Goal: Information Seeking & Learning: Find specific fact

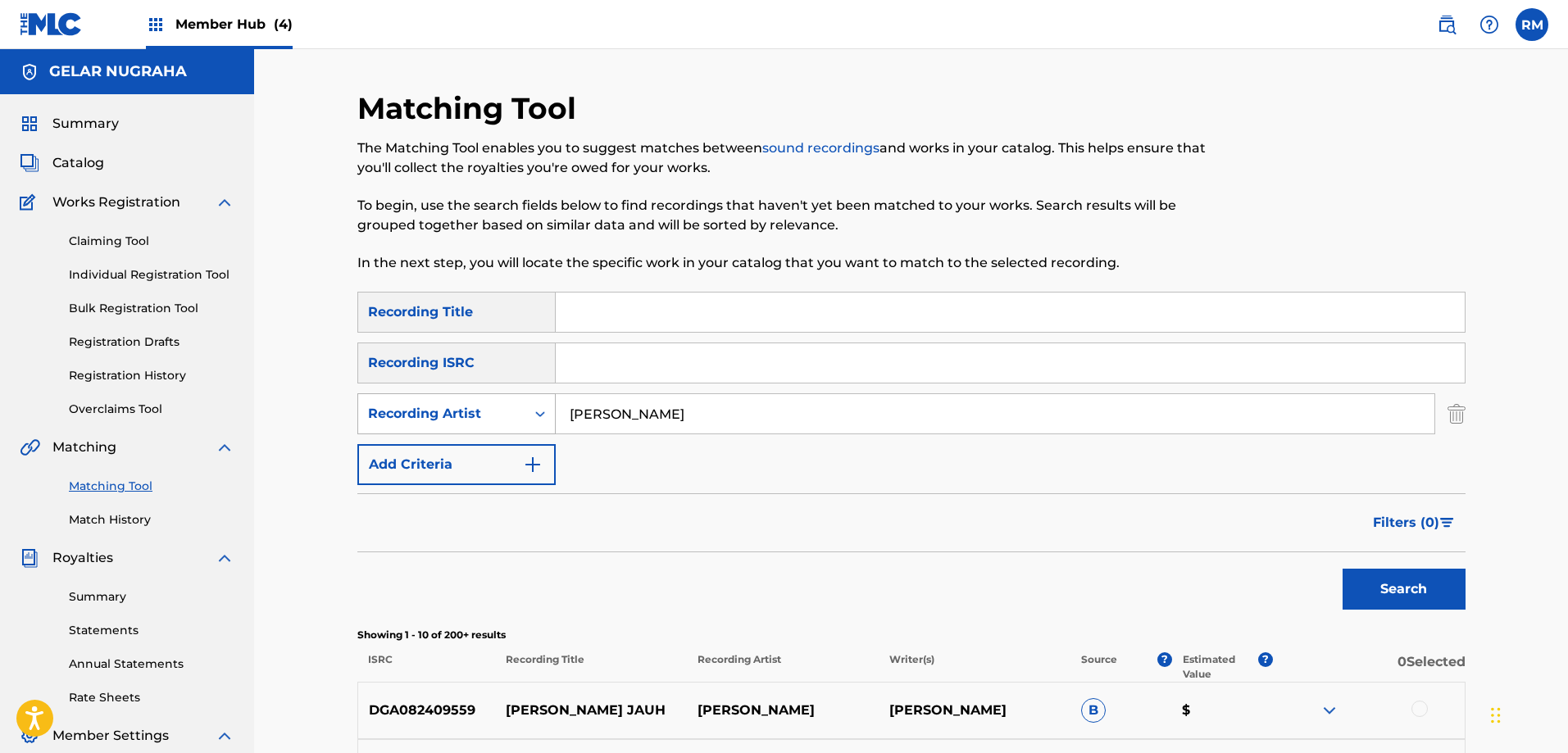
scroll to position [212, 0]
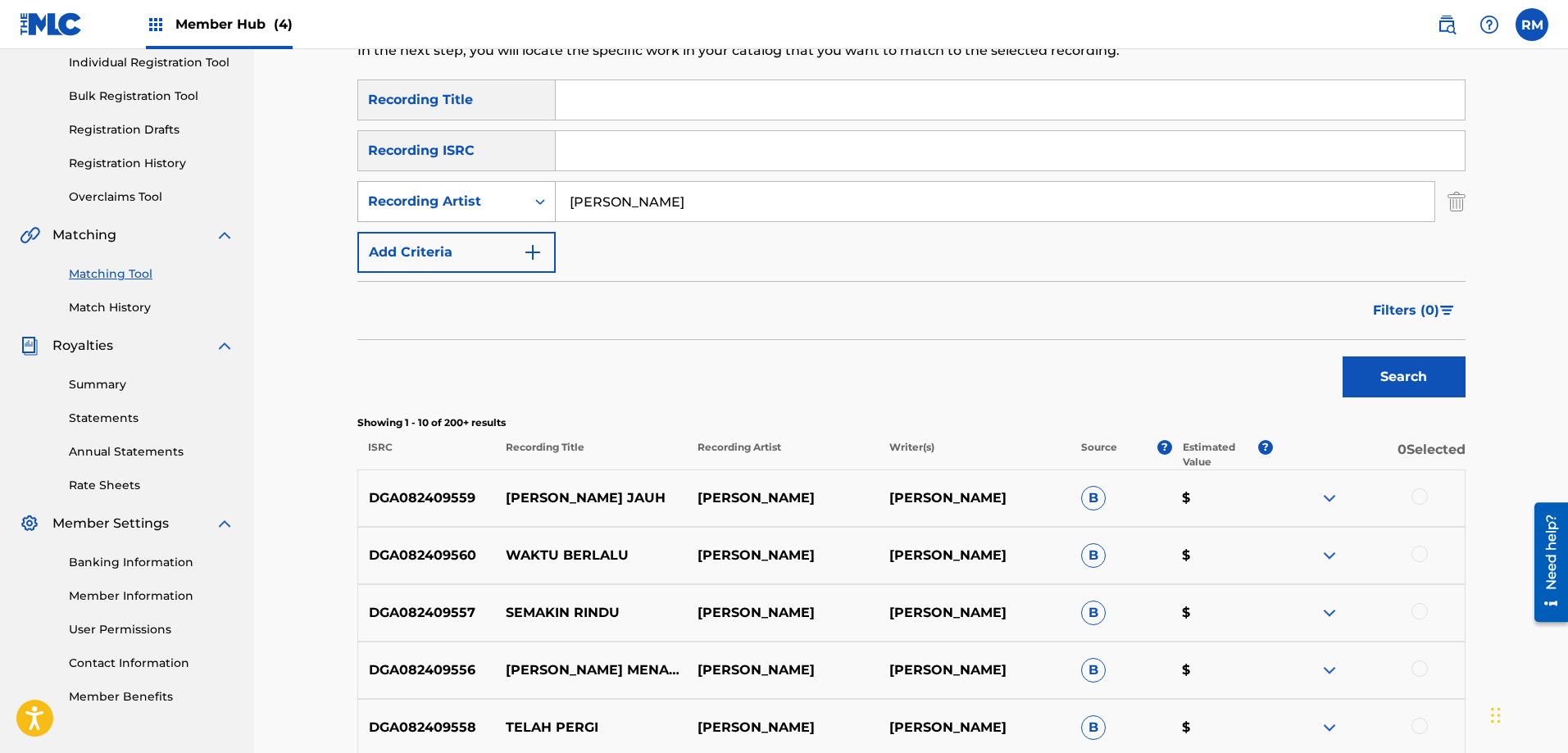
click at [412, 194] on div "SearchWithCriteria495e88a2-bb86-4e01-84aa-a31299a8f695 Recording Artist [PERSON…" at bounding box center [911, 201] width 1108 height 41
drag, startPoint x: 671, startPoint y: 191, endPoint x: 701, endPoint y: 204, distance: 32.7
click at [671, 191] on input "brocken simp" at bounding box center [994, 201] width 878 height 39
drag, startPoint x: 697, startPoint y: 199, endPoint x: 464, endPoint y: 192, distance: 233.1
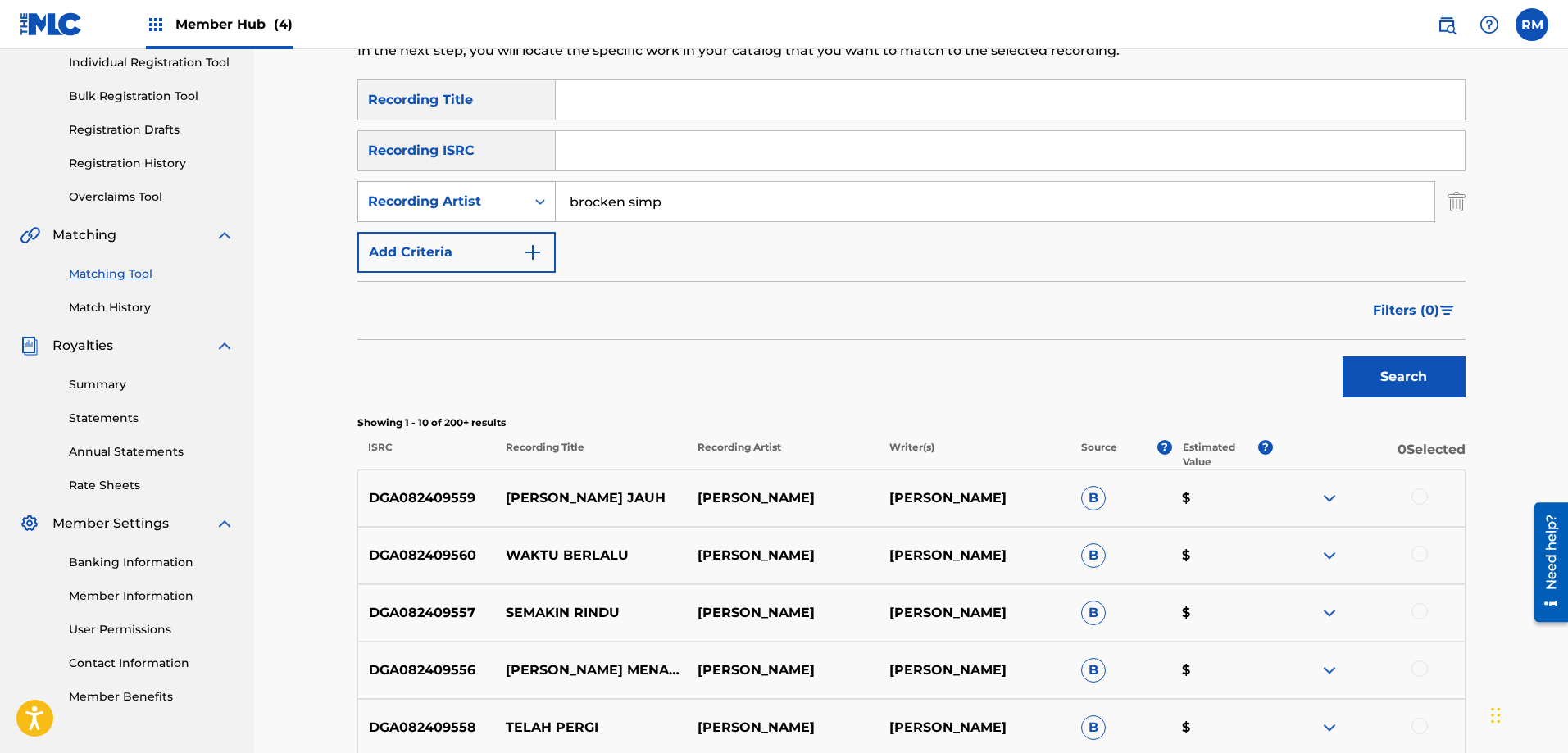
click at [464, 192] on div "SearchWithCriteria495e88a2-bb86-4e01-84aa-a31299a8f695 Recording Artist [PERSON…" at bounding box center [911, 201] width 1108 height 41
paste input "BROCKEN SIMPHONY"
type input "BROCKEN SIMPHONY"
click at [1342, 357] on button "Search" at bounding box center [1403, 377] width 123 height 41
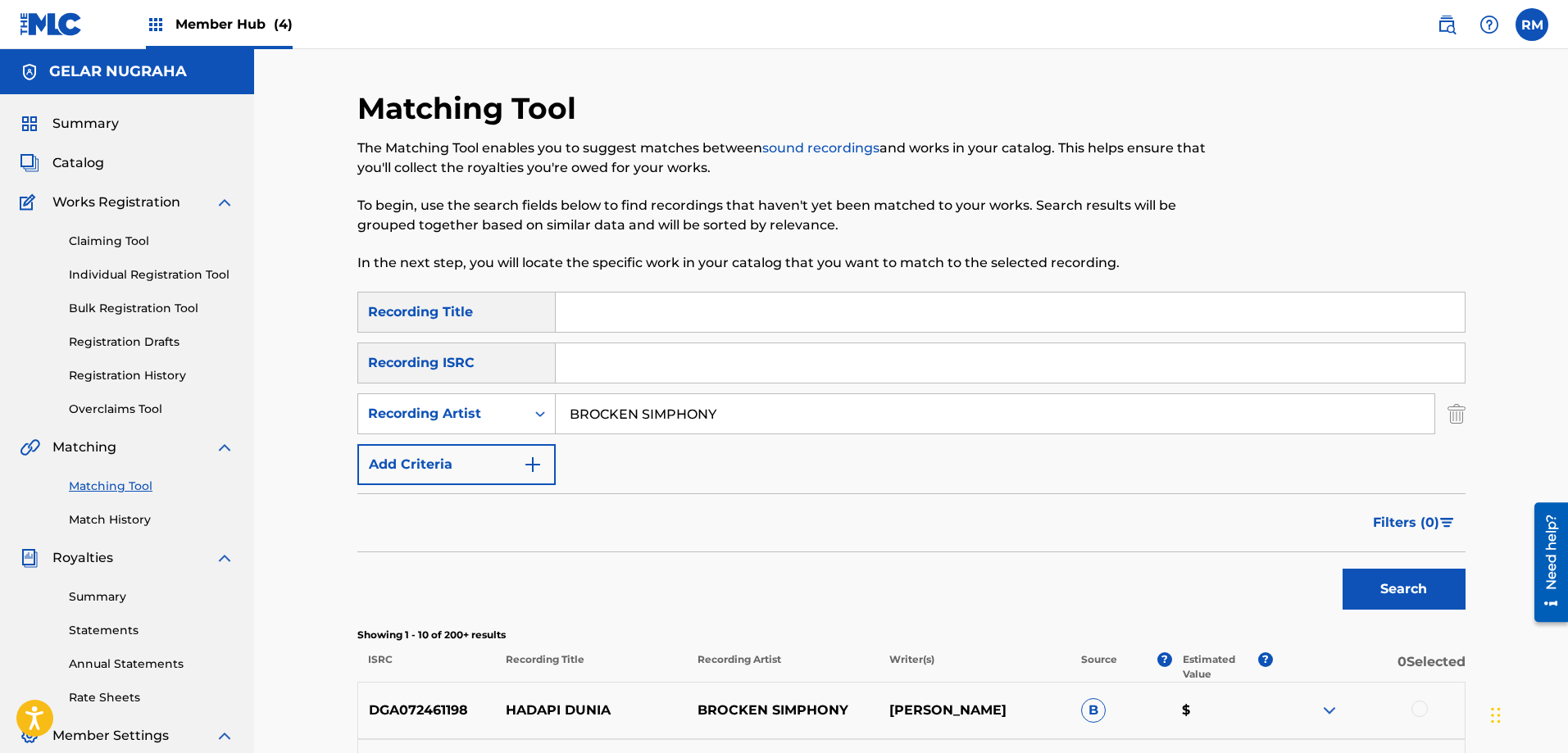
click at [274, 694] on div "Matching Tool The Matching Tool enables you to suggest matches between sound re…" at bounding box center [910, 713] width 1313 height 1330
click at [746, 423] on input "BROCKEN SIMPHONY" at bounding box center [994, 413] width 878 height 39
click at [602, 311] on input "Search Form" at bounding box center [1009, 312] width 909 height 39
click at [1392, 601] on button "Search" at bounding box center [1403, 589] width 123 height 41
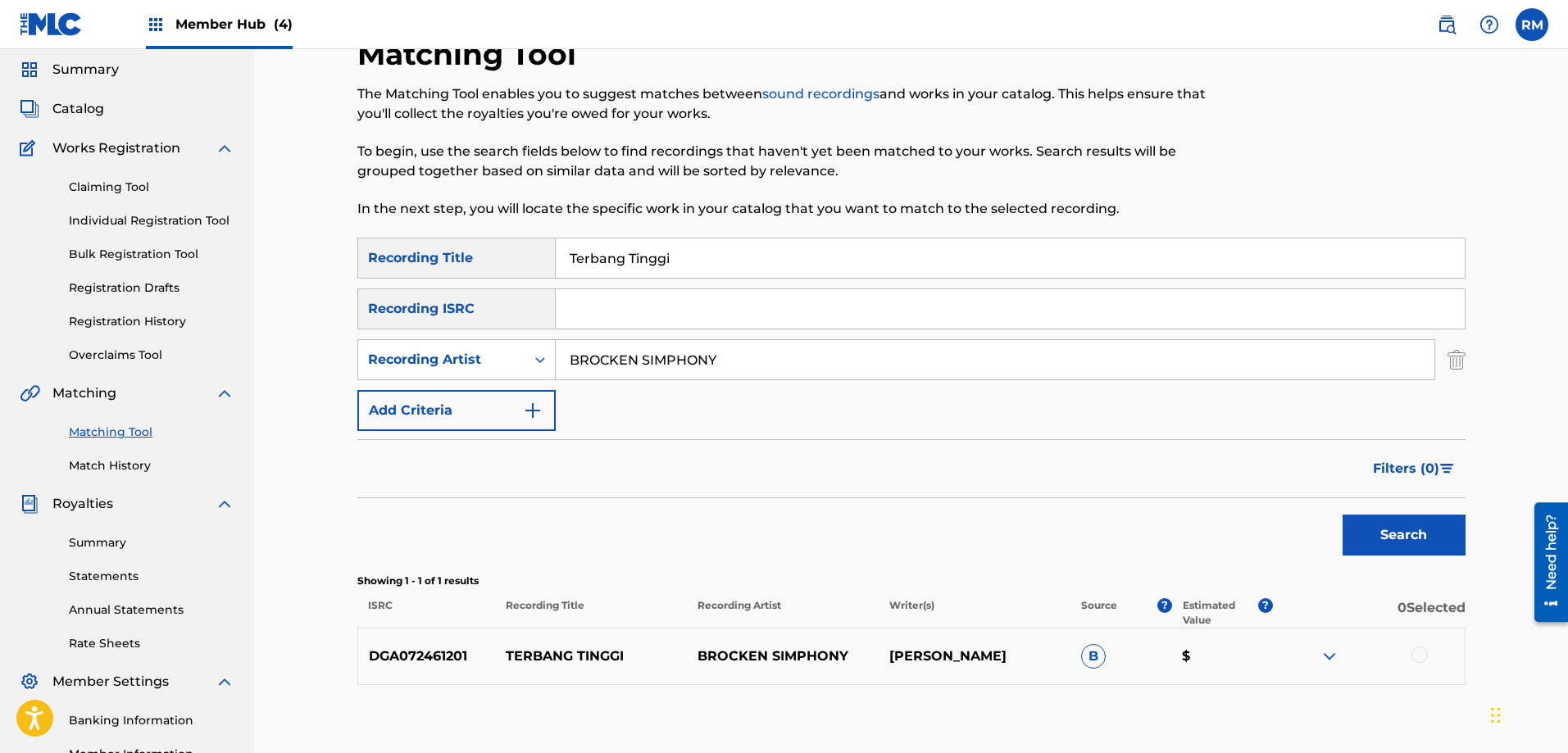
scroll to position [164, 0]
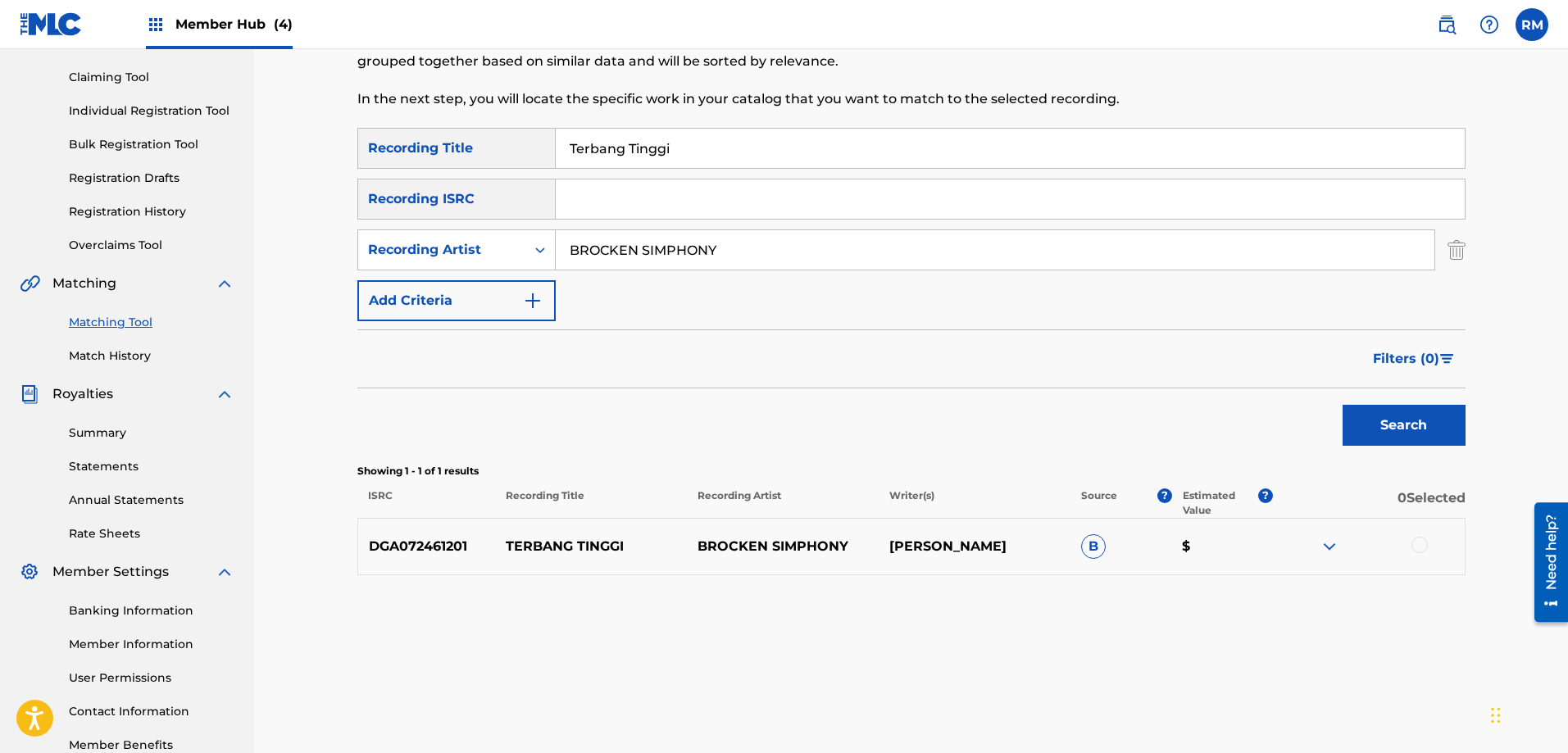
click at [437, 545] on p "DGA072461201" at bounding box center [427, 546] width 137 height 20
copy p "DGA072461201"
drag, startPoint x: 695, startPoint y: 143, endPoint x: 484, endPoint y: 150, distance: 211.1
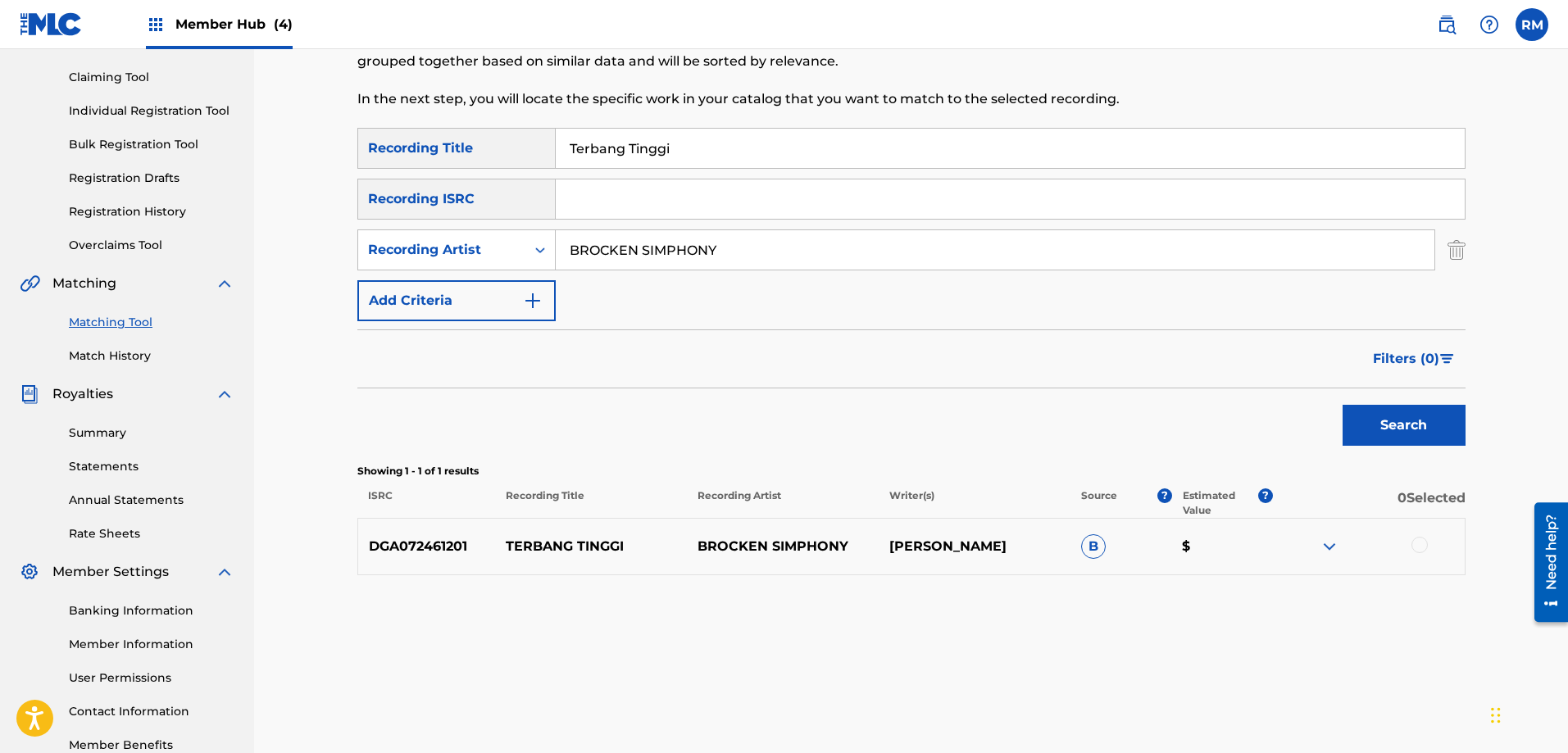
click at [484, 150] on div "SearchWithCriteriaecf50cdb-9769-4d1f-bce0-6c9ad5a2a2b4 Recording Title Terbang …" at bounding box center [911, 148] width 1108 height 41
drag, startPoint x: 1373, startPoint y: 419, endPoint x: 1354, endPoint y: 419, distance: 19.0
click at [1369, 419] on button "Search" at bounding box center [1403, 425] width 123 height 41
click at [662, 154] on input "Sirna" at bounding box center [1009, 148] width 909 height 39
click at [662, 153] on input "Sirna" at bounding box center [1009, 148] width 909 height 39
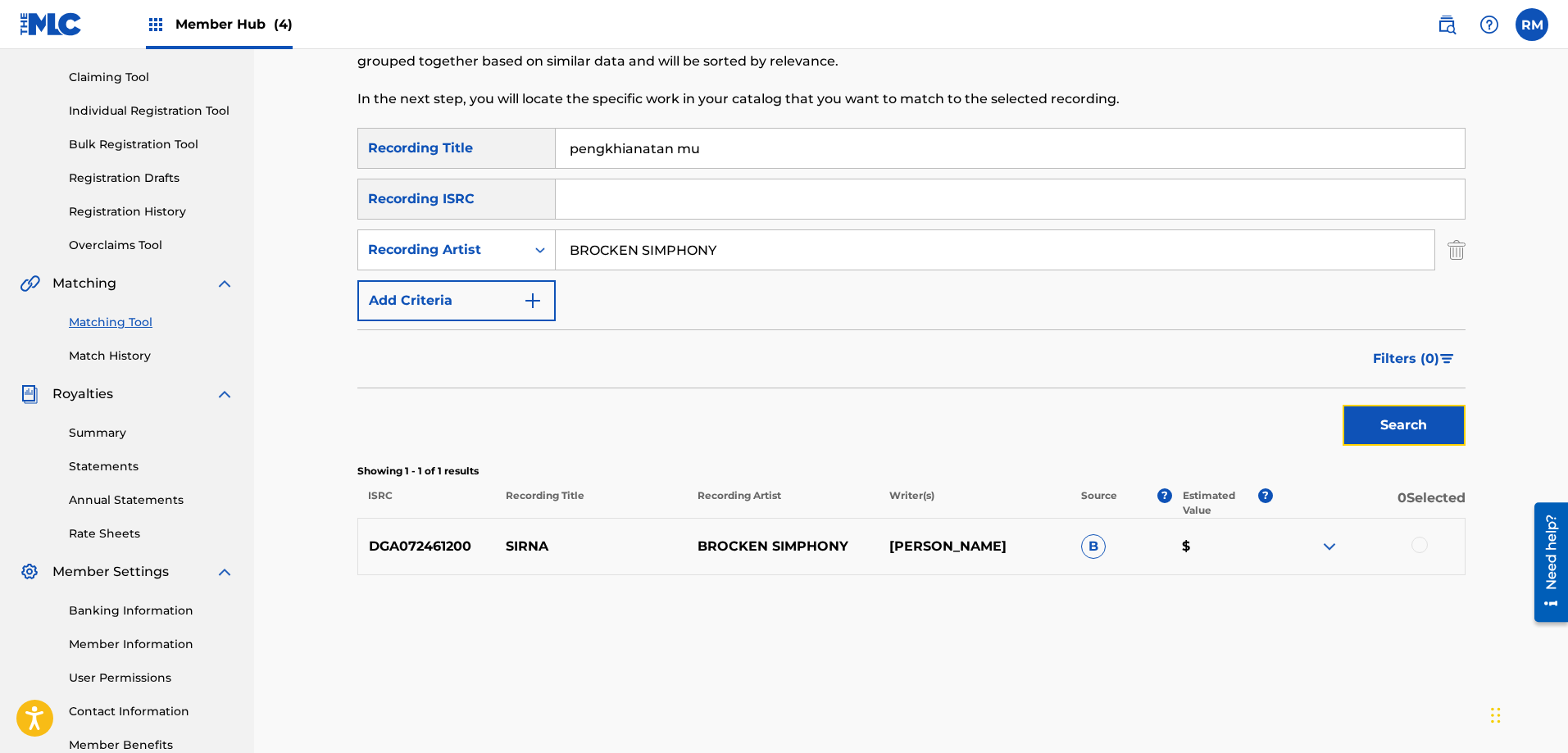
click at [1432, 437] on button "Search" at bounding box center [1403, 425] width 123 height 41
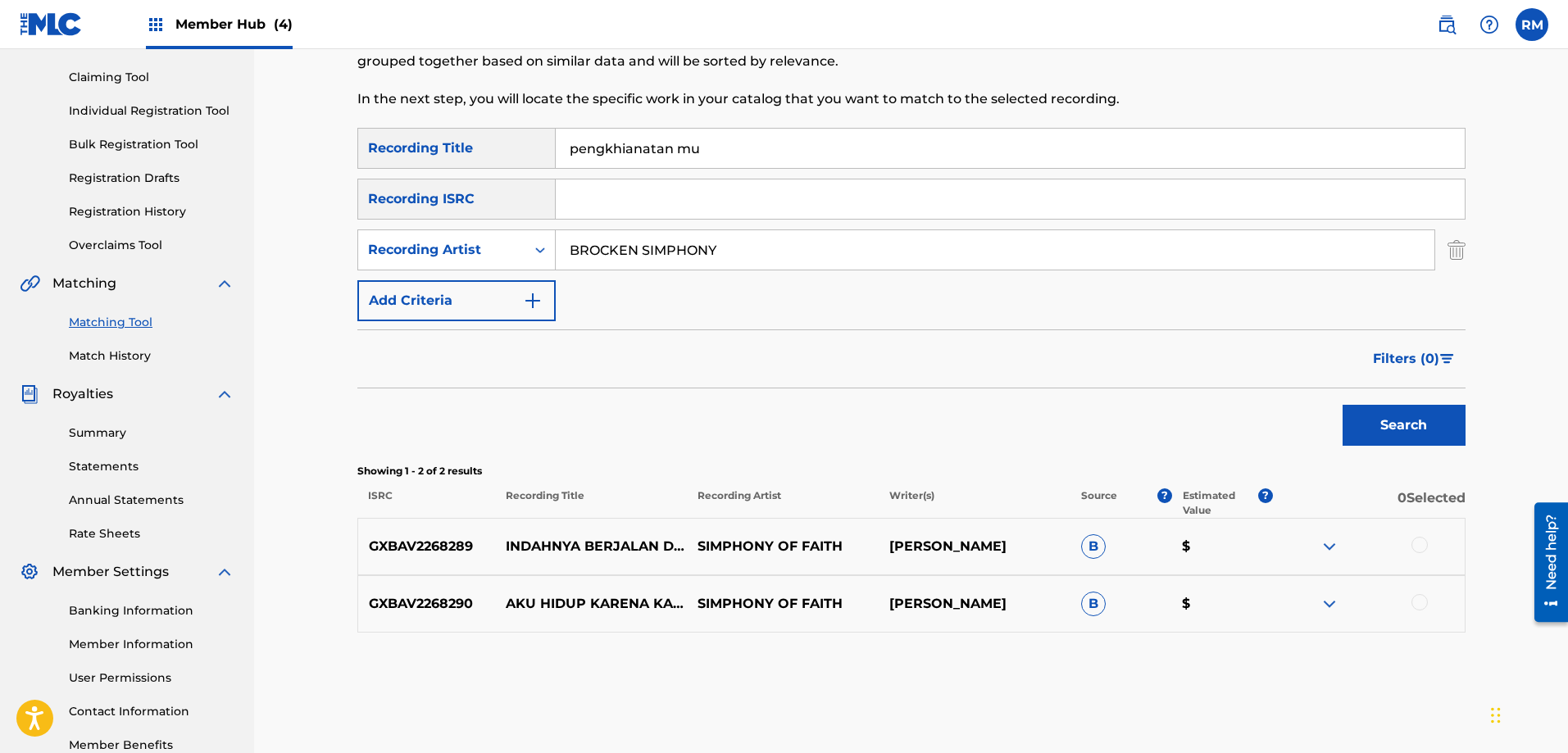
click at [676, 145] on input "pengkhianatan mu" at bounding box center [1009, 148] width 909 height 39
click at [621, 148] on input "pengkhianatan mu" at bounding box center [1009, 148] width 909 height 39
click at [664, 152] on input "penghianatan mu" at bounding box center [1009, 148] width 909 height 39
click at [666, 153] on input "penghianatan mu" at bounding box center [1009, 148] width 909 height 39
type input "penghianatanmu"
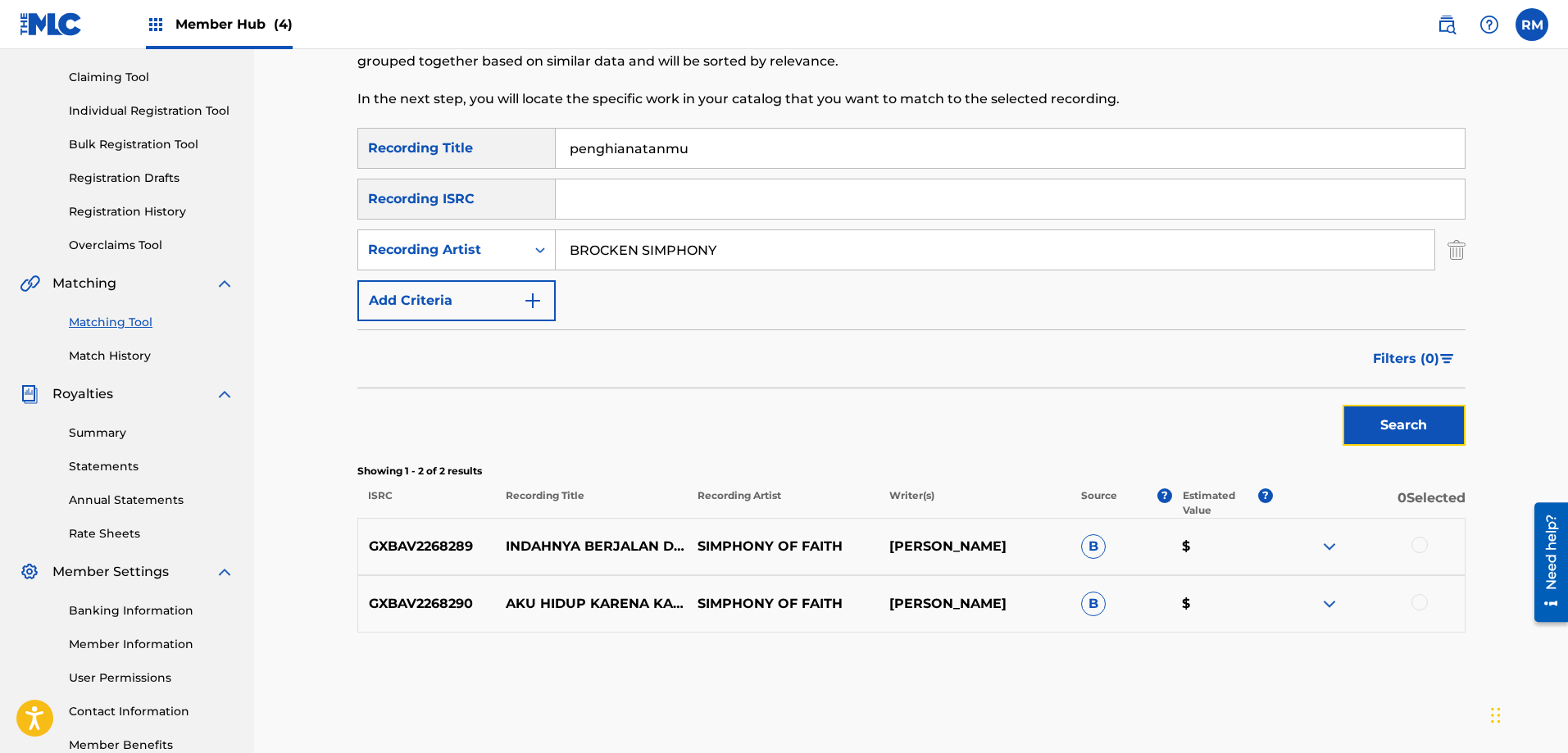
click at [1414, 420] on button "Search" at bounding box center [1403, 425] width 123 height 41
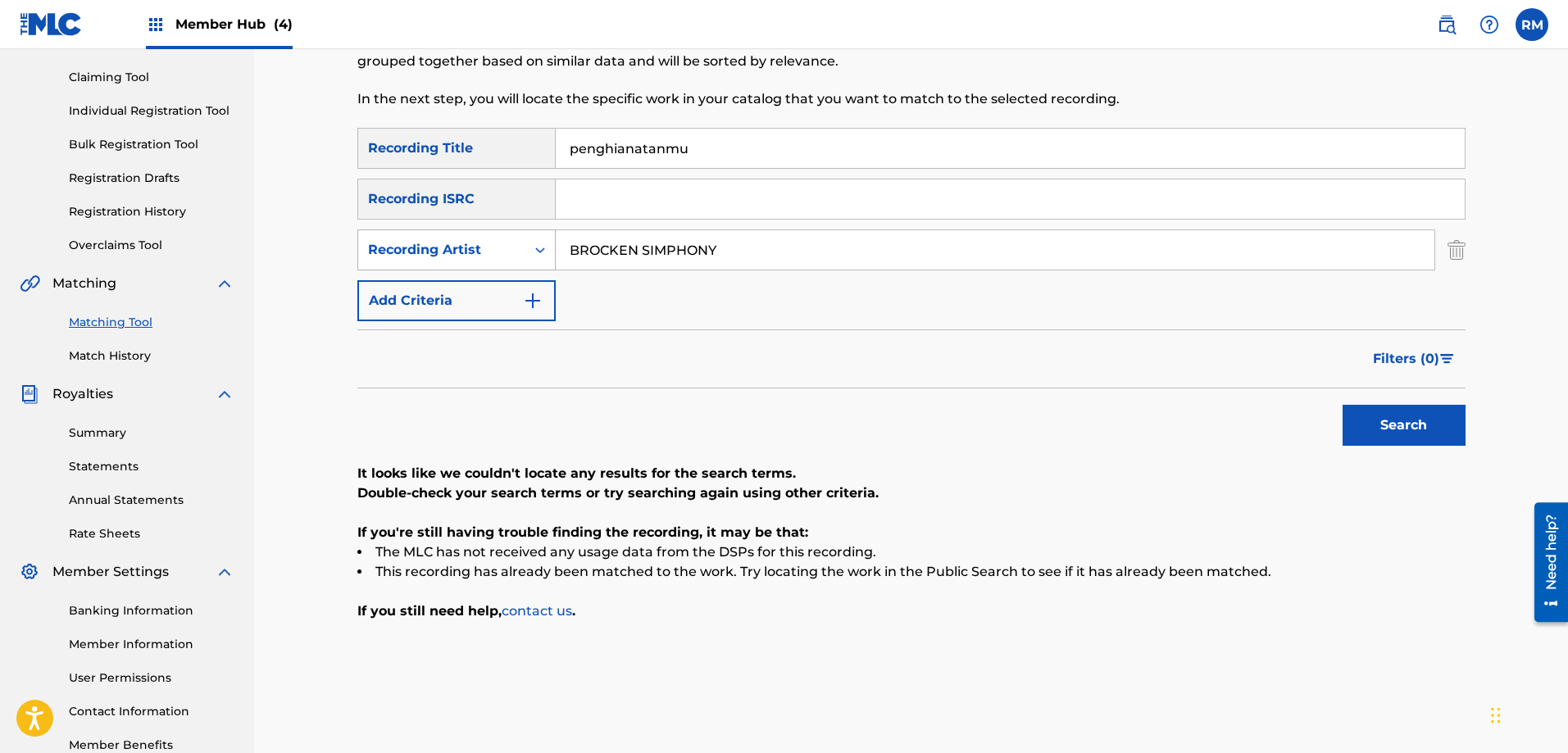
drag, startPoint x: 485, startPoint y: 254, endPoint x: 378, endPoint y: 249, distance: 107.1
click at [378, 249] on div "SearchWithCriteria495e88a2-bb86-4e01-84aa-a31299a8f695 Recording Artist [PERSON…" at bounding box center [911, 250] width 1108 height 41
click at [1359, 409] on button "Search" at bounding box center [1403, 425] width 123 height 41
click at [668, 147] on input "penghianatanmu" at bounding box center [1009, 148] width 909 height 39
type input "penghianatan mu"
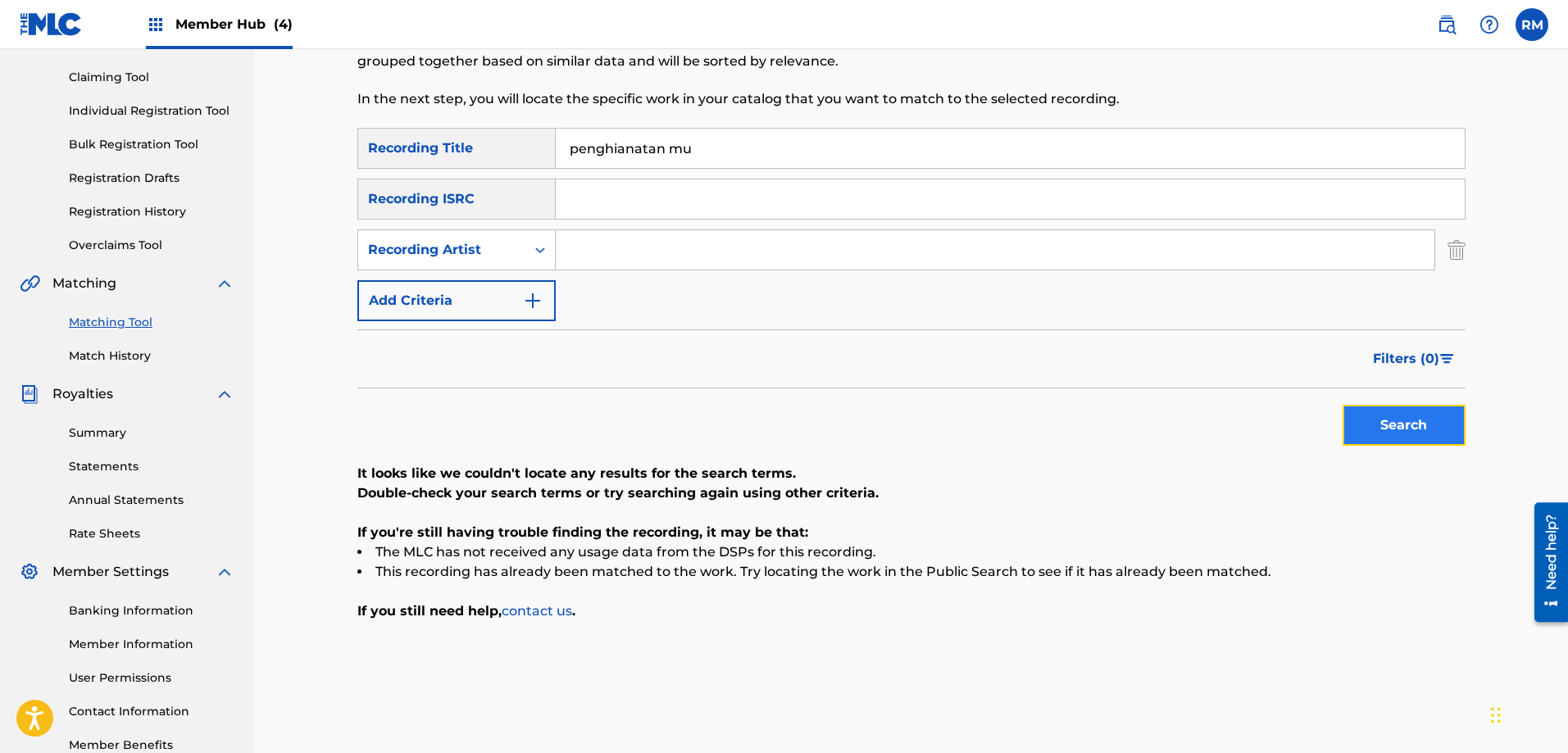
click at [1375, 428] on button "Search" at bounding box center [1403, 425] width 123 height 41
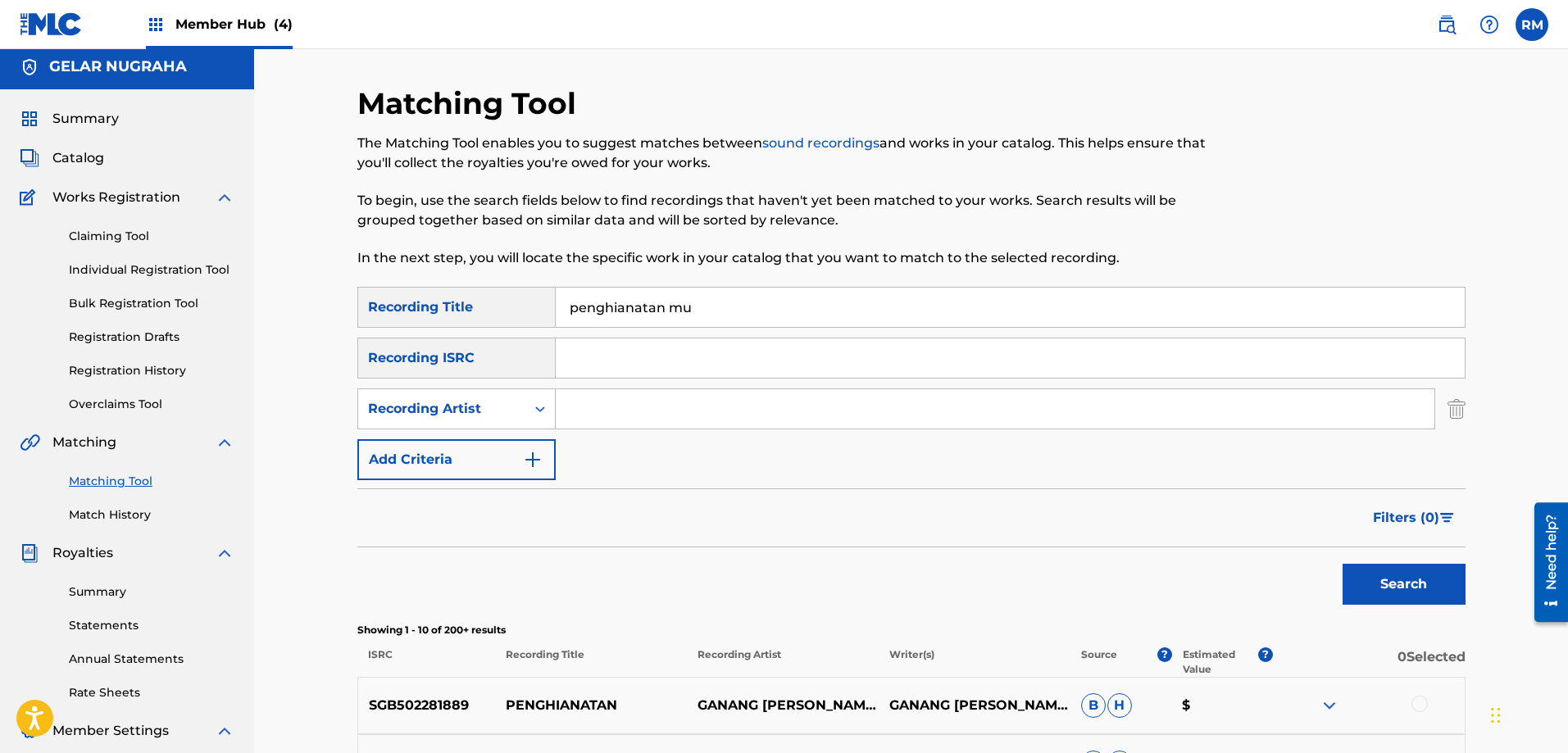
scroll to position [0, 0]
